Goal: Find specific page/section: Find specific page/section

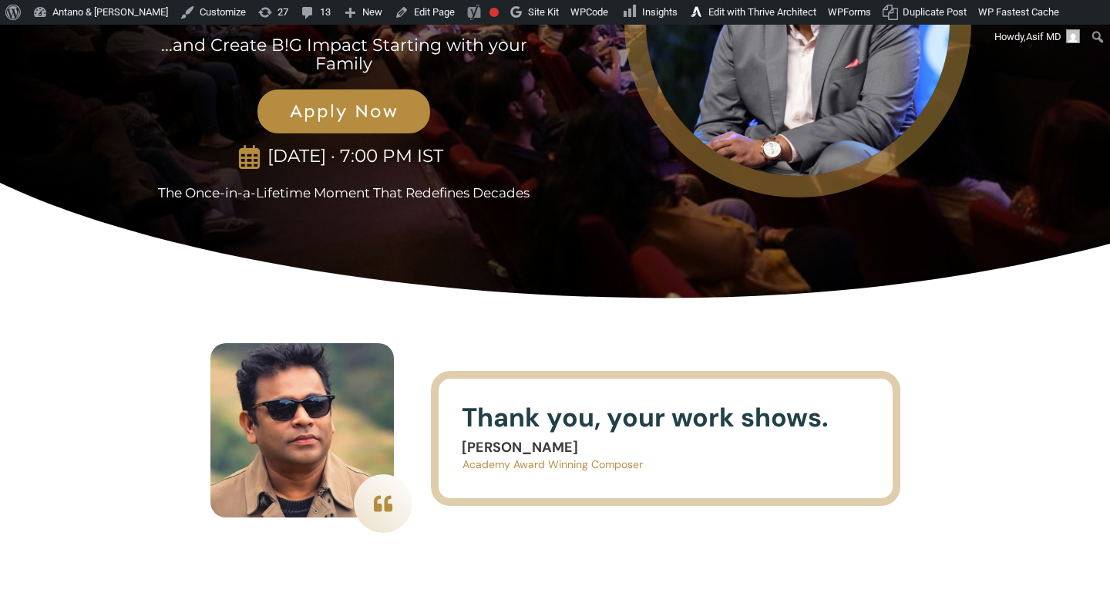
scroll to position [195, 0]
